Goal: Obtain resource: Download file/media

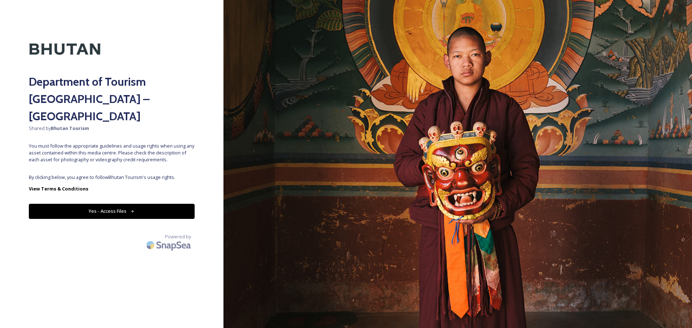
click at [104, 186] on div "Department of Tourism [GEOGRAPHIC_DATA] – Brand Centre Shared by Bhutan Tourism…" at bounding box center [112, 164] width 224 height 271
click at [123, 204] on button "Yes - Access Files" at bounding box center [112, 211] width 166 height 15
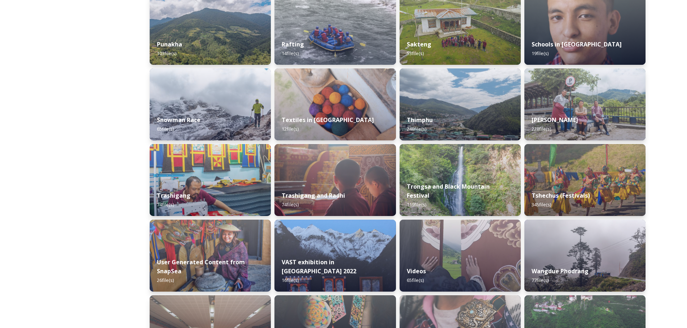
scroll to position [721, 0]
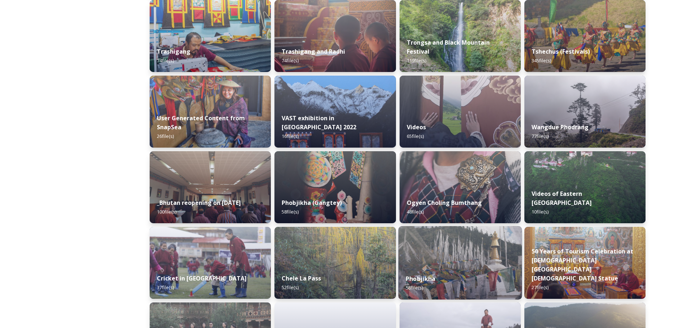
click at [447, 279] on div "Phobjikha 58 file(s)" at bounding box center [460, 283] width 124 height 33
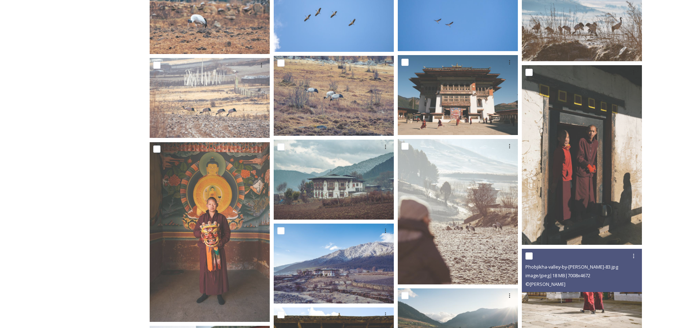
scroll to position [613, 0]
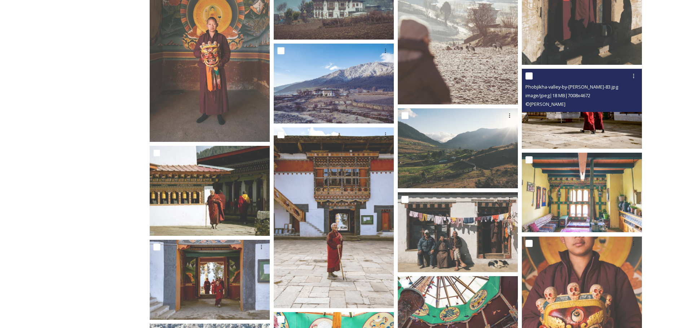
click at [568, 137] on img at bounding box center [582, 109] width 120 height 80
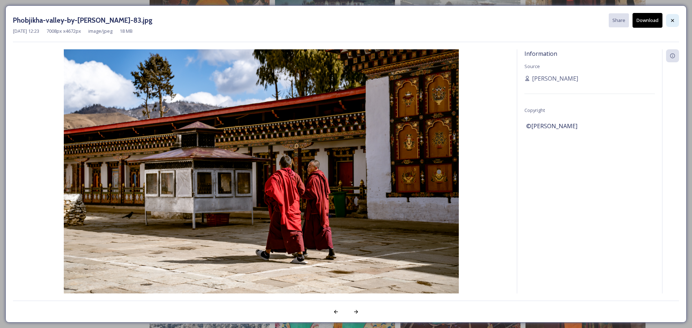
click at [670, 25] on div at bounding box center [672, 20] width 13 height 13
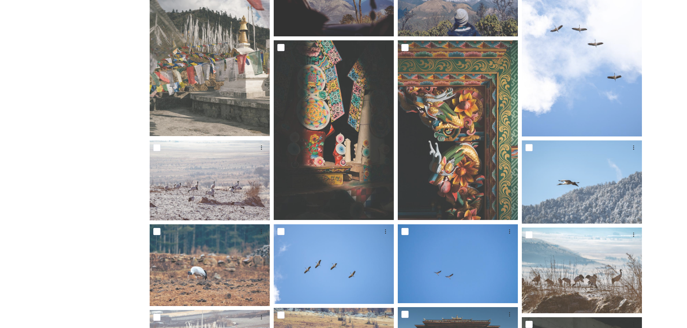
scroll to position [0, 0]
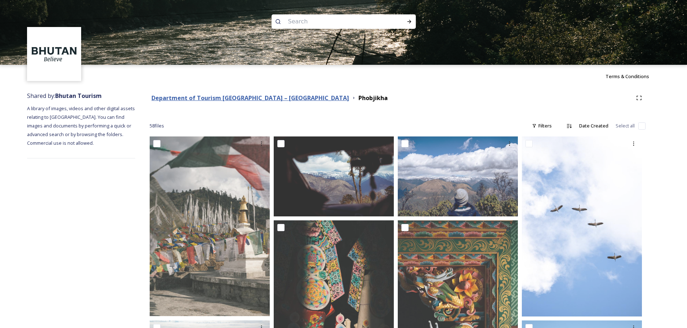
click at [231, 99] on strong "Department of Tourism [GEOGRAPHIC_DATA] – [GEOGRAPHIC_DATA]" at bounding box center [250, 98] width 198 height 8
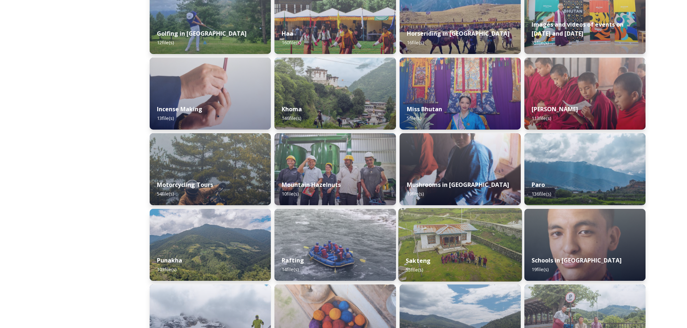
scroll to position [469, 0]
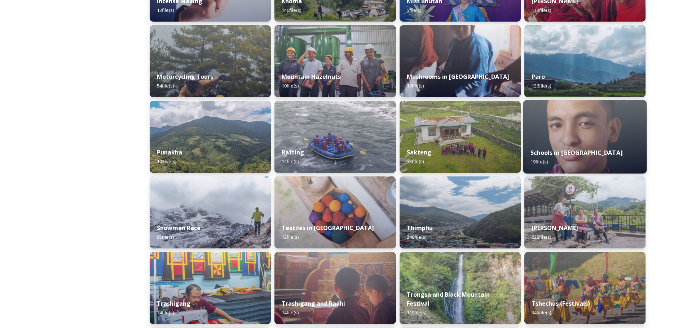
click at [599, 134] on img at bounding box center [585, 137] width 124 height 74
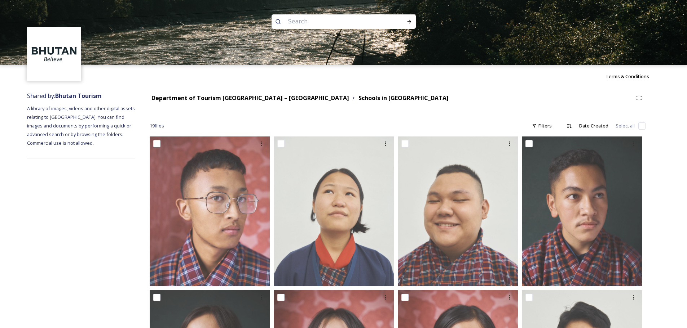
click at [259, 92] on div "Department of Tourism [GEOGRAPHIC_DATA] – Brand Centre Schools in [GEOGRAPHIC_D…" at bounding box center [398, 98] width 496 height 13
click at [259, 93] on div "Department of Tourism [GEOGRAPHIC_DATA] – Brand Centre Schools in [GEOGRAPHIC_D…" at bounding box center [398, 98] width 496 height 13
click at [260, 94] on div "Department of Tourism [GEOGRAPHIC_DATA] – [GEOGRAPHIC_DATA]" at bounding box center [250, 98] width 198 height 9
click at [263, 99] on strong "Department of Tourism [GEOGRAPHIC_DATA] – [GEOGRAPHIC_DATA]" at bounding box center [250, 98] width 198 height 8
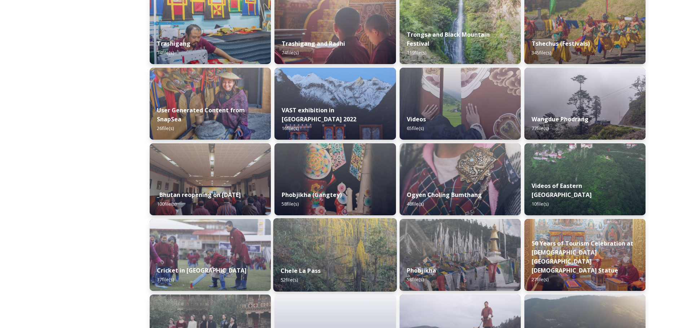
scroll to position [801, 0]
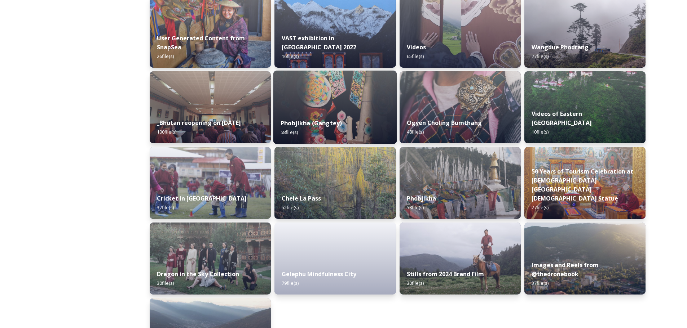
drag, startPoint x: 339, startPoint y: 109, endPoint x: 314, endPoint y: 124, distance: 29.6
click at [314, 124] on strong "Phobjikha (Gangtey)" at bounding box center [310, 123] width 61 height 8
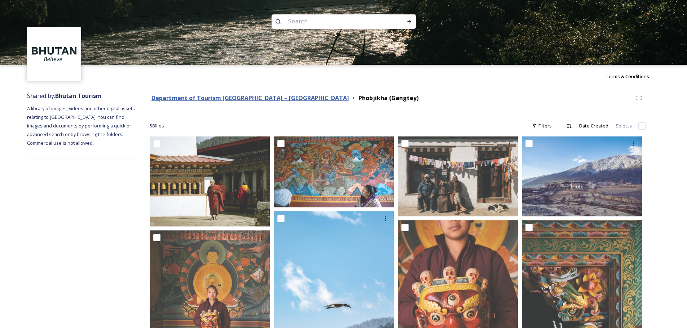
click at [265, 95] on strong "Department of Tourism [GEOGRAPHIC_DATA] – [GEOGRAPHIC_DATA]" at bounding box center [250, 98] width 198 height 8
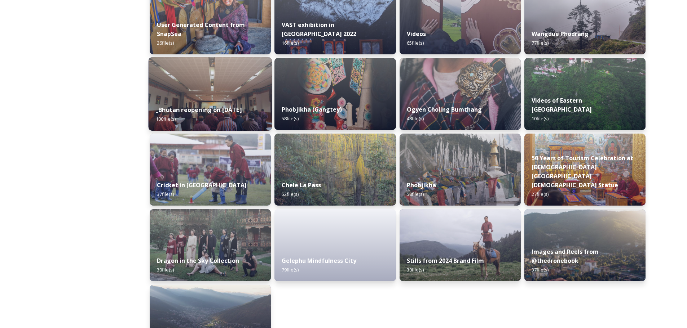
scroll to position [706, 0]
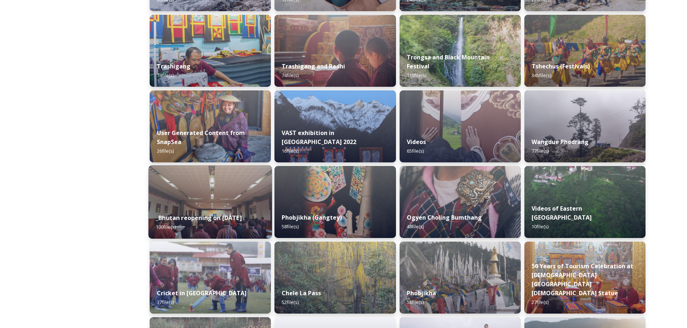
click at [206, 196] on img at bounding box center [211, 202] width 124 height 74
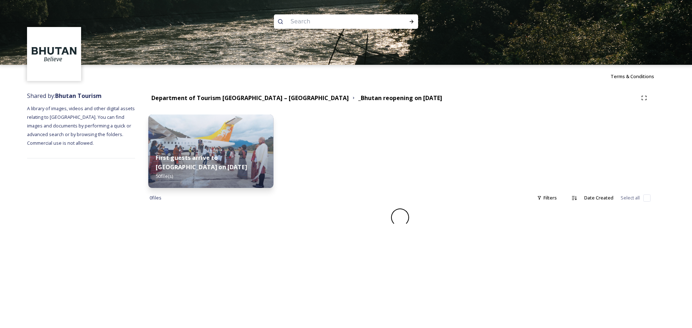
click at [262, 161] on div "First guests arrive to [GEOGRAPHIC_DATA] on [DATE] file(s)" at bounding box center [211, 167] width 125 height 42
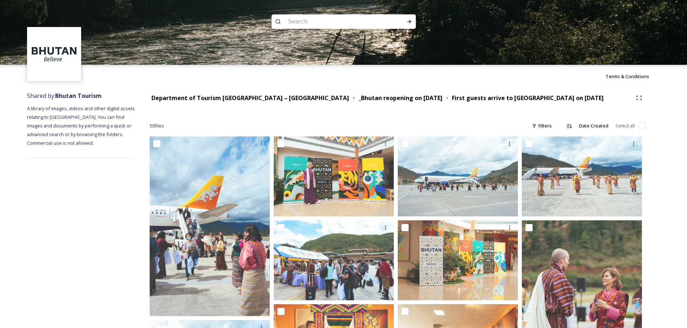
click at [248, 99] on strong "Department of Tourism [GEOGRAPHIC_DATA] – [GEOGRAPHIC_DATA]" at bounding box center [250, 98] width 198 height 8
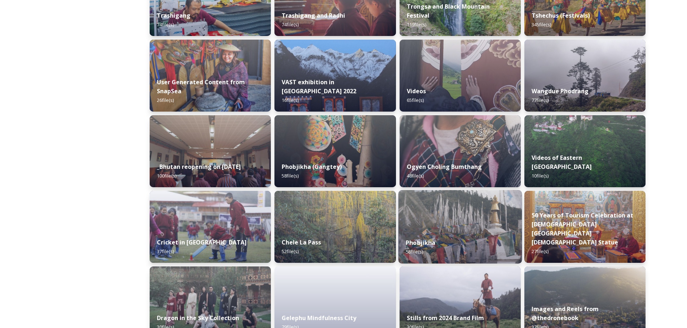
scroll to position [850, 0]
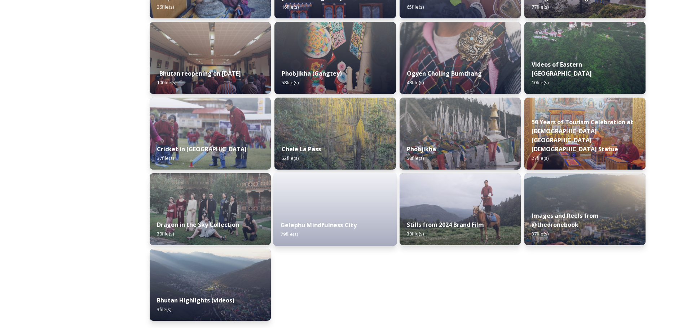
click at [355, 227] on strong "Gelephu Mindfulness City" at bounding box center [318, 225] width 76 height 8
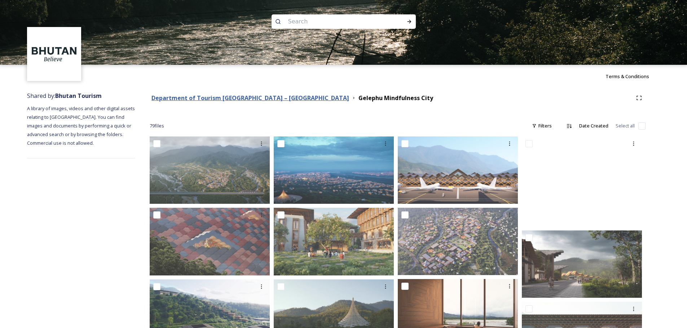
click at [226, 100] on strong "Department of Tourism [GEOGRAPHIC_DATA] – [GEOGRAPHIC_DATA]" at bounding box center [250, 98] width 198 height 8
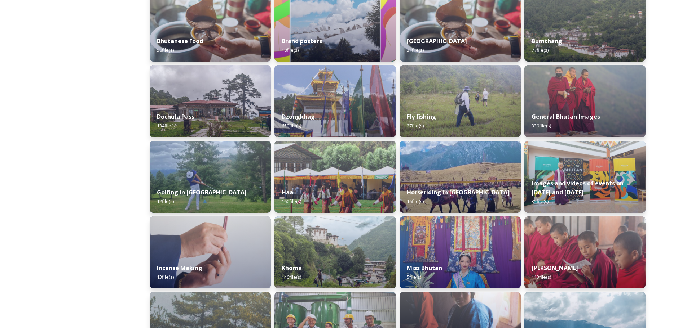
scroll to position [93, 0]
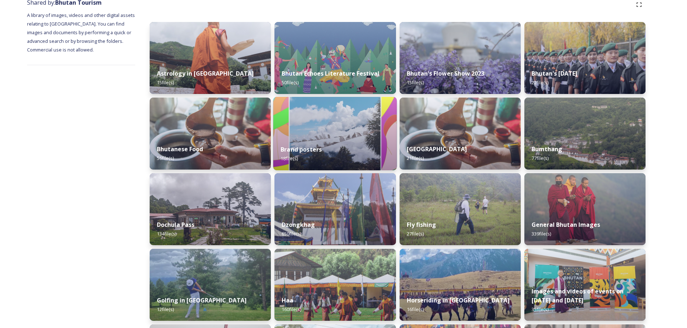
click at [315, 125] on img at bounding box center [335, 134] width 124 height 74
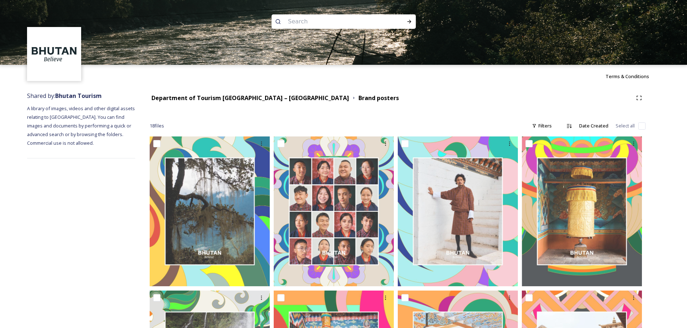
click at [242, 98] on strong "Department of Tourism [GEOGRAPHIC_DATA] – [GEOGRAPHIC_DATA]" at bounding box center [250, 98] width 198 height 8
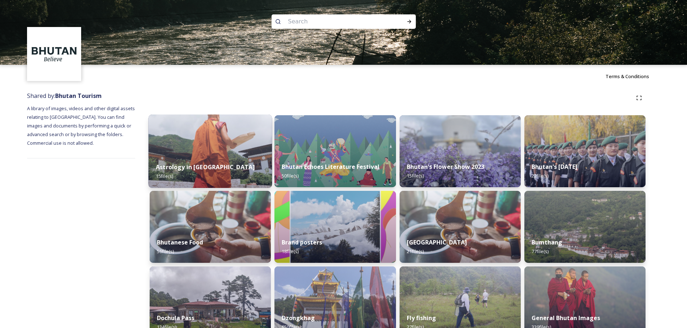
click at [236, 140] on img at bounding box center [211, 152] width 124 height 74
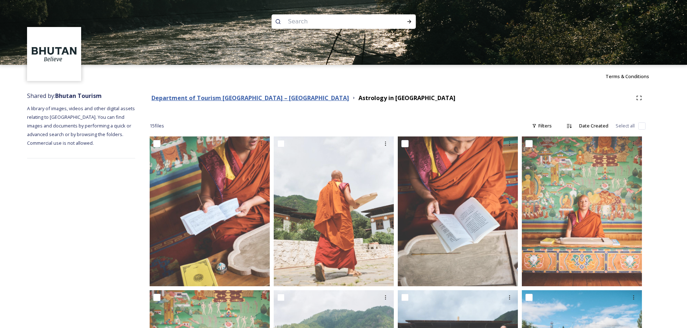
click at [244, 101] on strong "Department of Tourism [GEOGRAPHIC_DATA] – [GEOGRAPHIC_DATA]" at bounding box center [250, 98] width 198 height 8
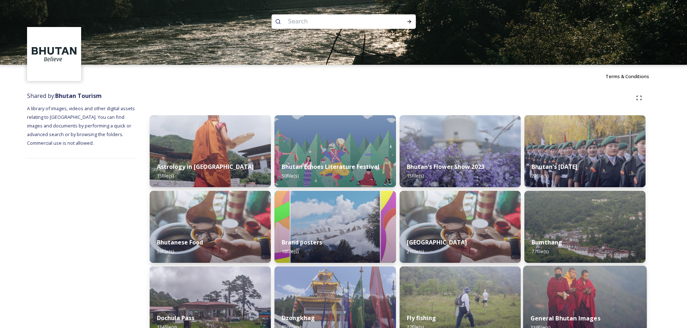
click at [563, 294] on img at bounding box center [585, 303] width 124 height 74
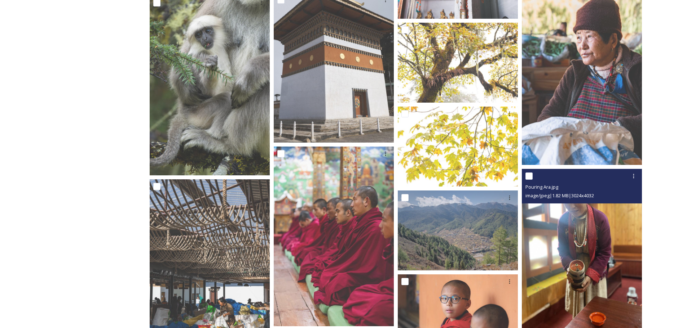
scroll to position [9445, 0]
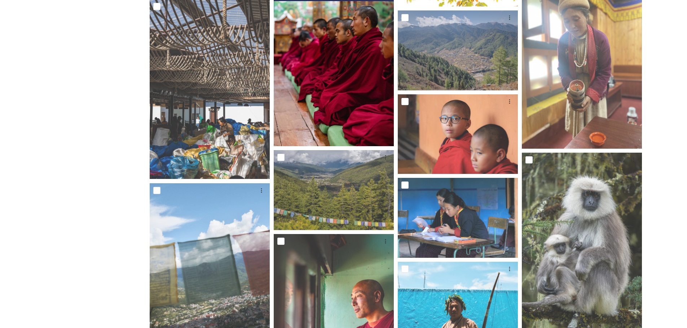
click at [360, 121] on img at bounding box center [334, 56] width 120 height 180
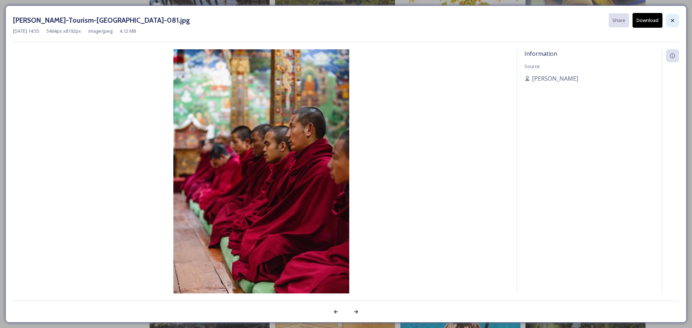
click at [670, 16] on div at bounding box center [672, 20] width 13 height 13
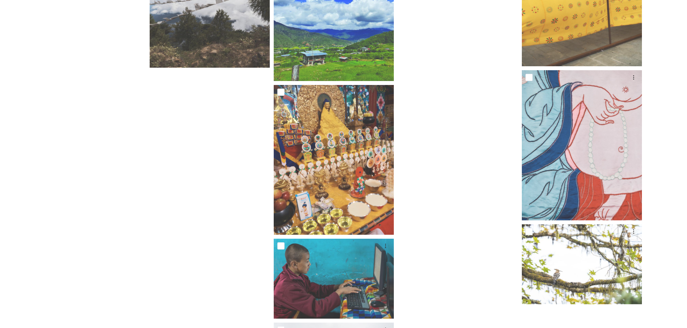
scroll to position [10938, 0]
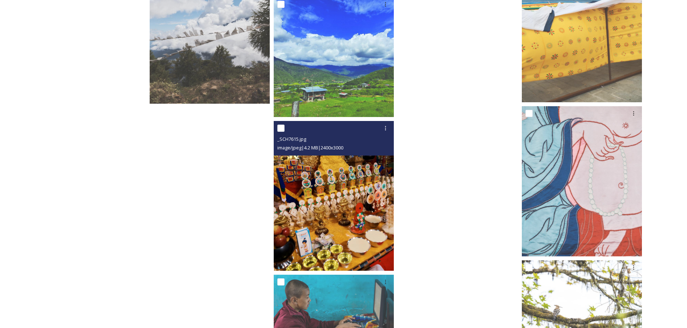
click at [372, 225] on img at bounding box center [334, 196] width 120 height 150
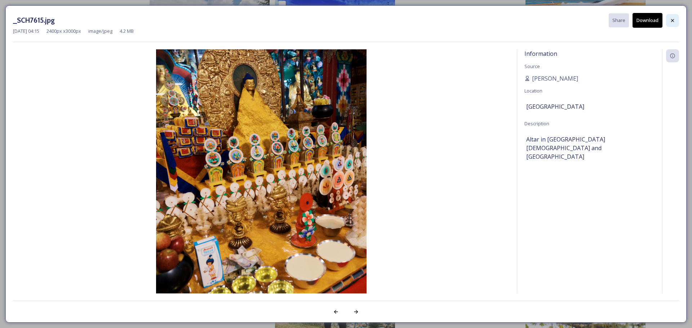
click at [676, 22] on div at bounding box center [672, 20] width 13 height 13
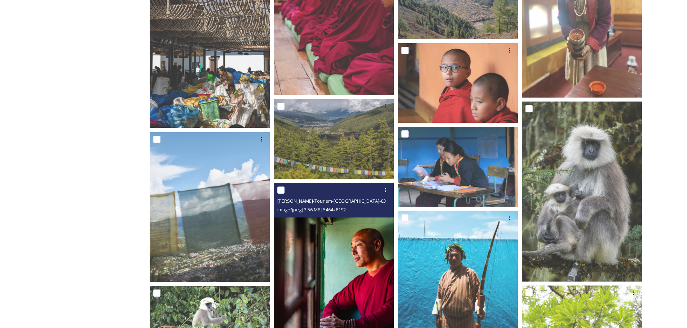
scroll to position [9424, 0]
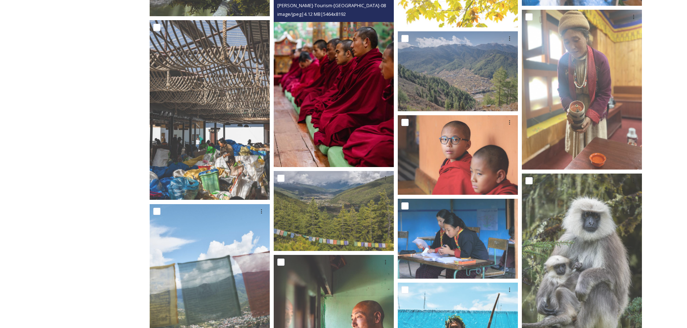
click at [359, 116] on img at bounding box center [334, 77] width 120 height 180
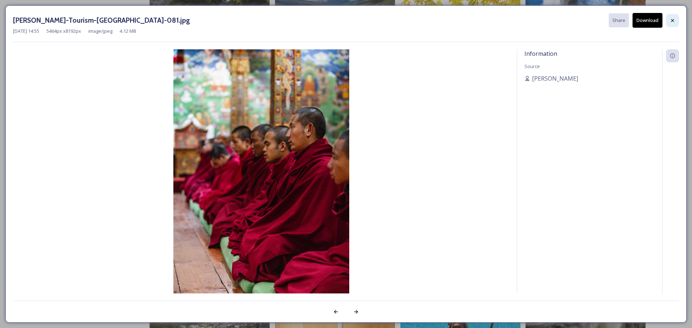
click at [674, 18] on icon at bounding box center [673, 21] width 6 height 6
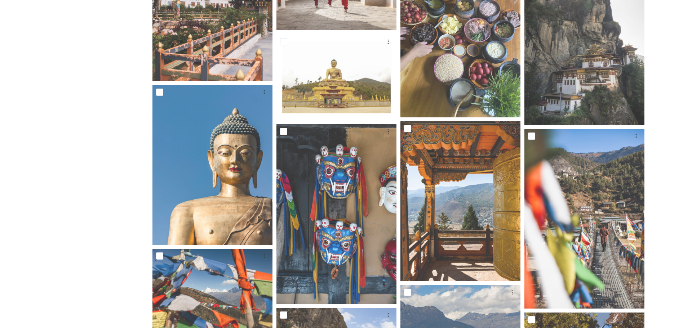
scroll to position [1565, 0]
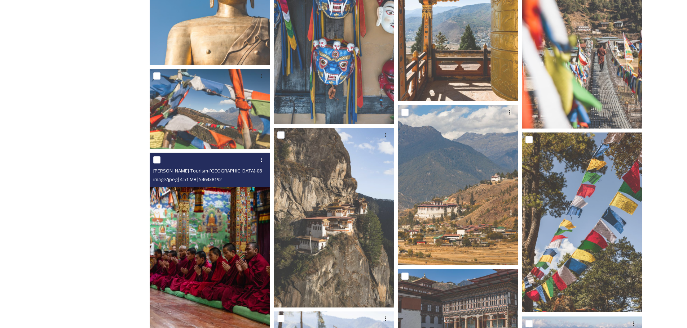
click at [212, 242] on img at bounding box center [210, 243] width 120 height 180
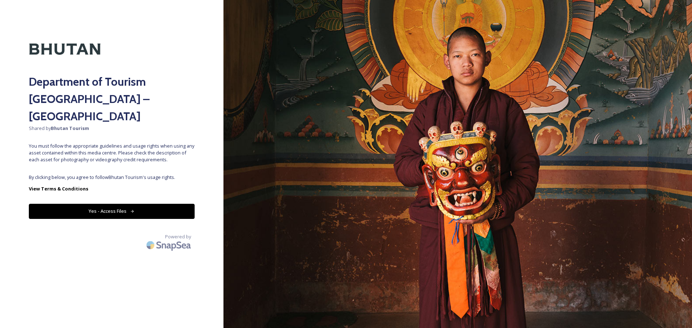
click at [75, 204] on button "Yes - Access Files" at bounding box center [112, 211] width 166 height 15
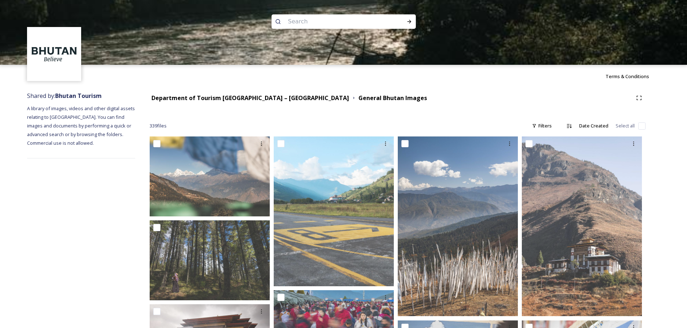
click at [254, 98] on div at bounding box center [343, 97] width 687 height 65
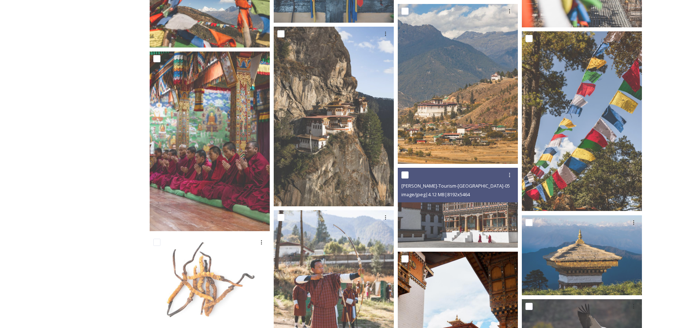
scroll to position [1847, 0]
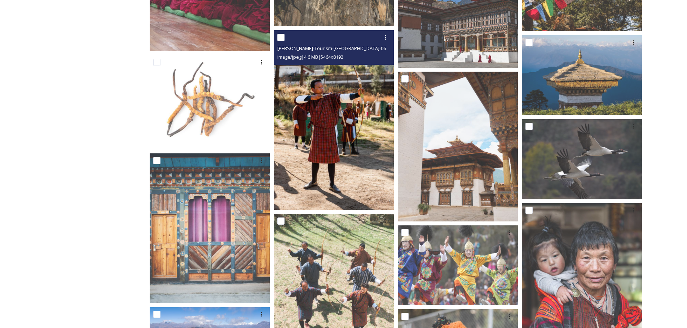
click at [363, 181] on img at bounding box center [334, 120] width 120 height 180
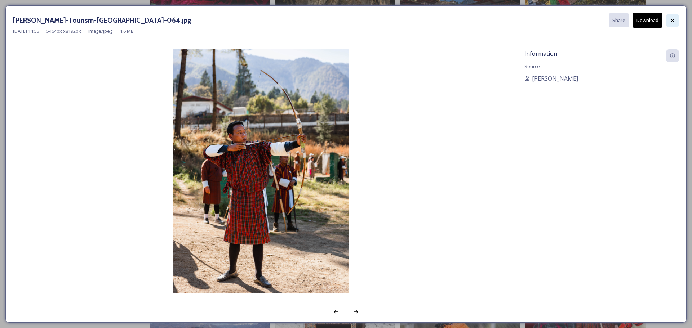
click at [670, 21] on icon at bounding box center [673, 21] width 6 height 6
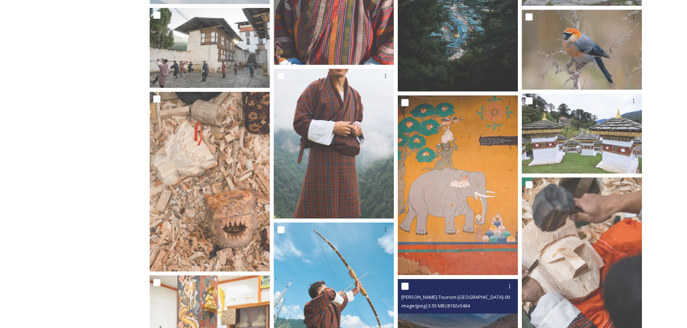
scroll to position [3541, 0]
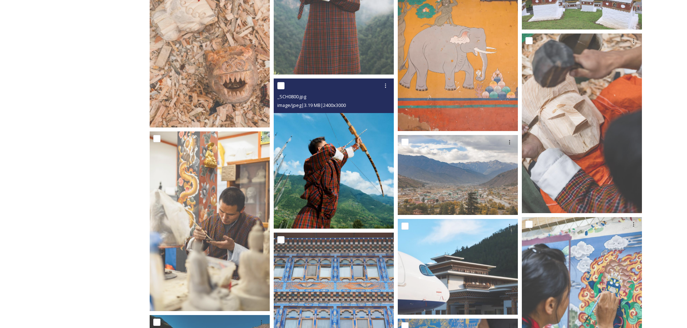
click at [362, 205] on img at bounding box center [334, 154] width 120 height 150
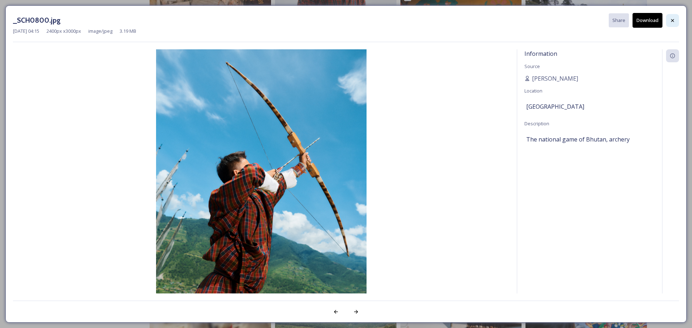
click at [678, 21] on div at bounding box center [672, 20] width 13 height 13
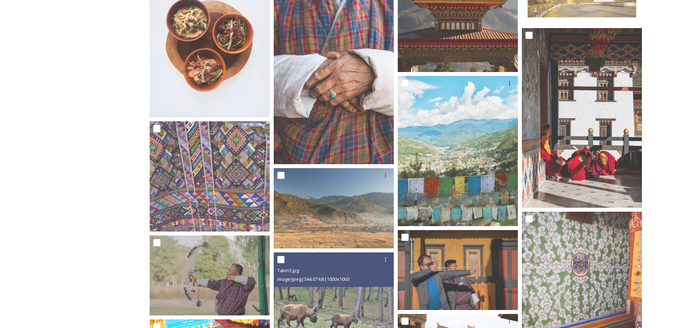
scroll to position [6677, 0]
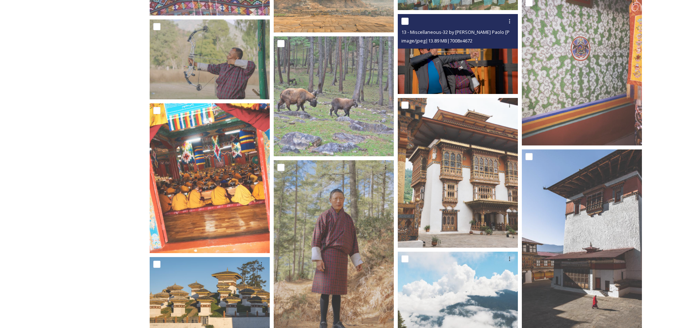
click at [454, 50] on img at bounding box center [458, 54] width 120 height 80
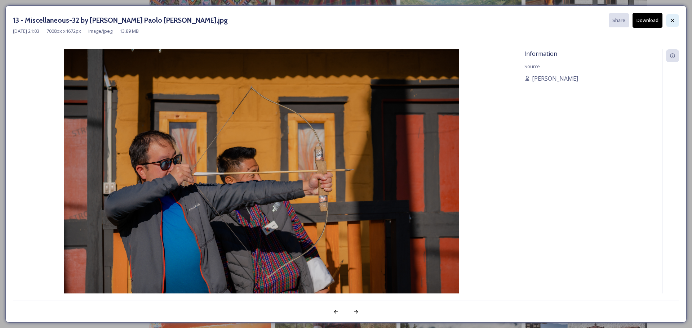
click at [673, 21] on icon at bounding box center [672, 20] width 3 height 3
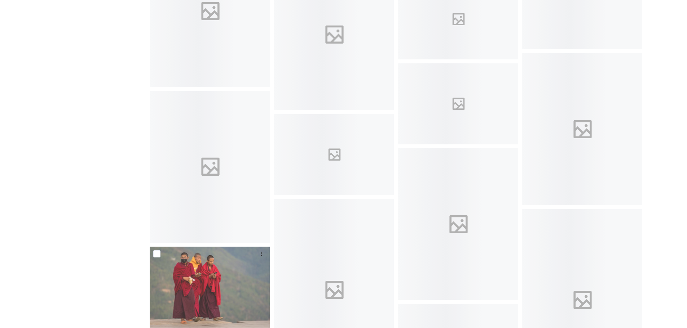
scroll to position [8707, 0]
